Goal: Information Seeking & Learning: Learn about a topic

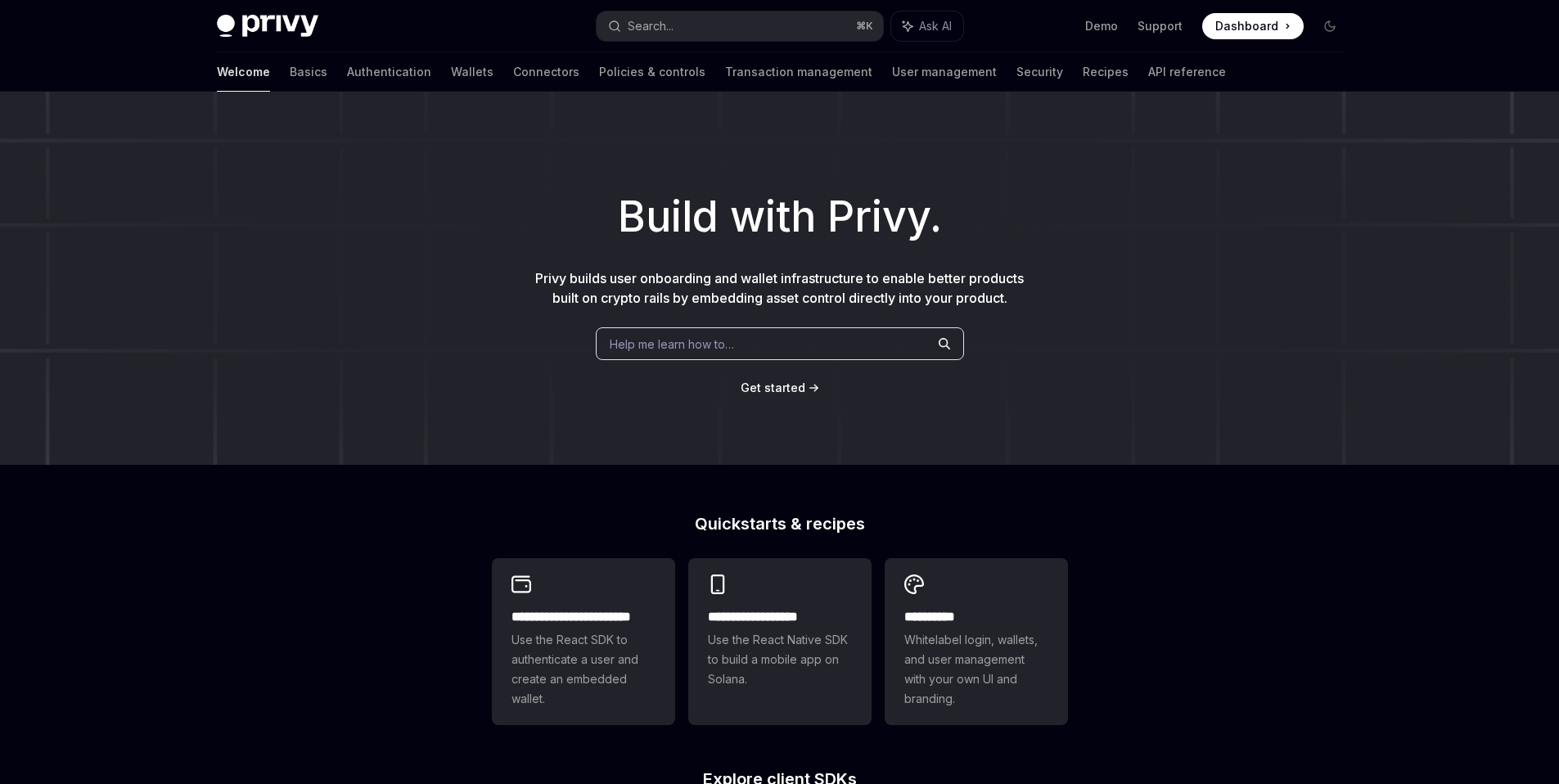
type textarea "*"
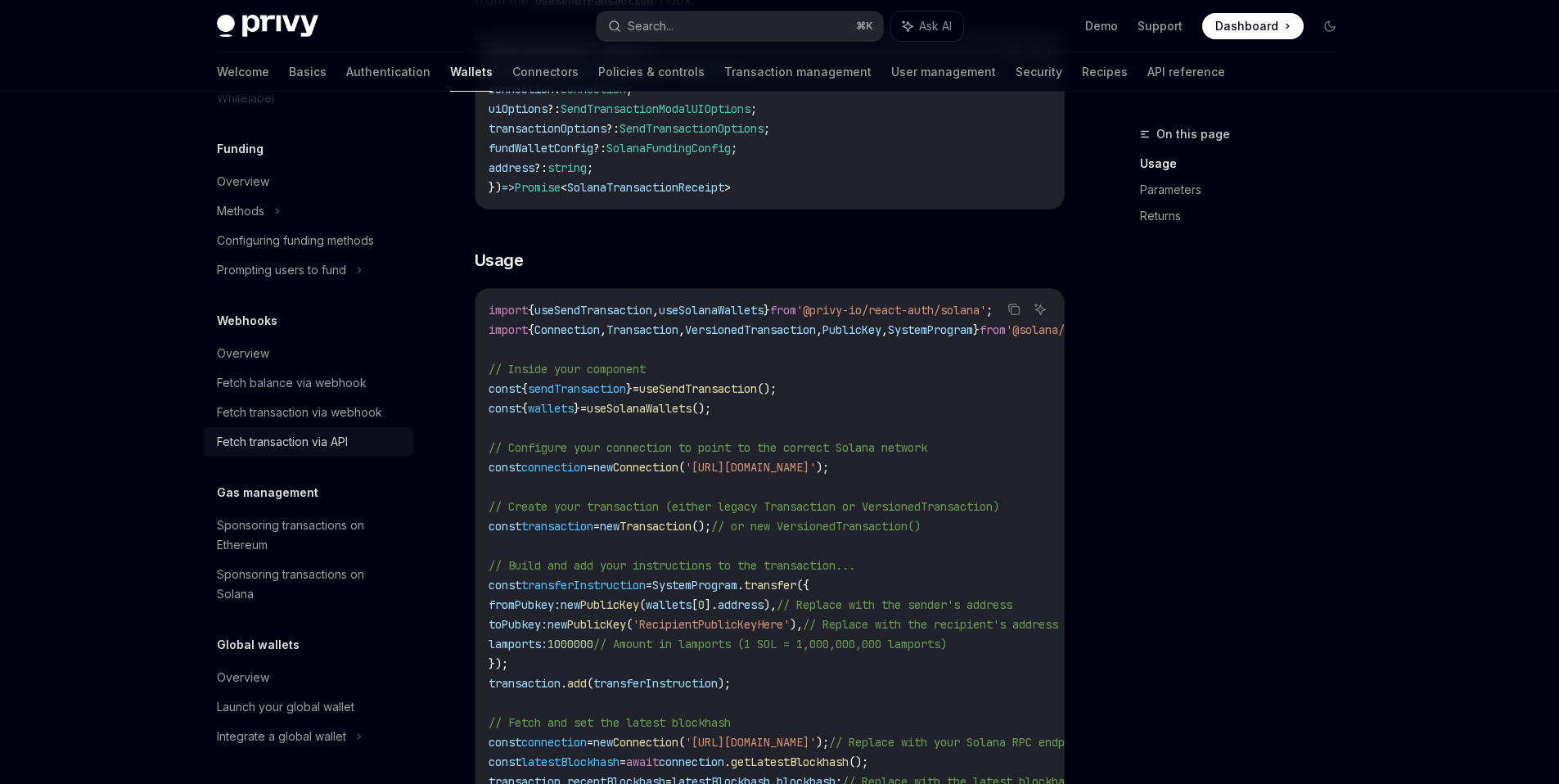
scroll to position [769, 0]
click at [691, 30] on button "Search... ⌘ K" at bounding box center [740, 26] width 286 height 29
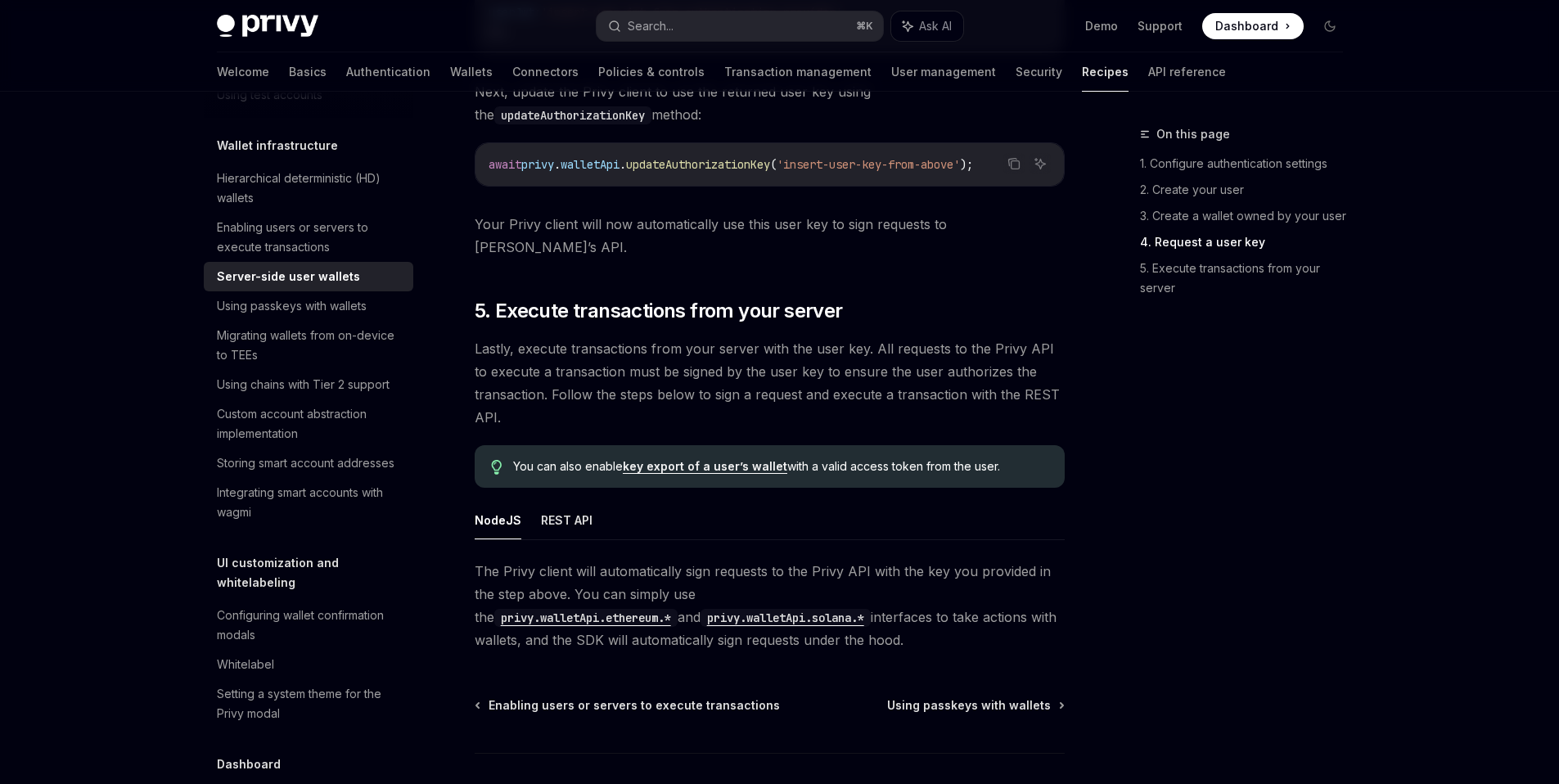
scroll to position [2935, 0]
